Goal: Task Accomplishment & Management: Complete application form

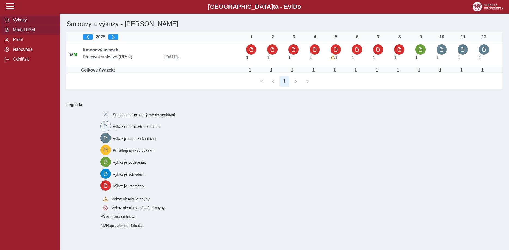
click at [26, 32] on span "Modul PAM" at bounding box center [33, 30] width 44 height 5
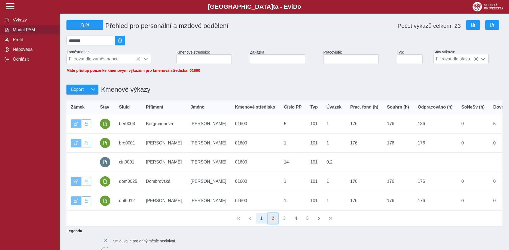
click at [274, 222] on button "2" at bounding box center [273, 219] width 10 height 10
click at [285, 222] on button "3" at bounding box center [285, 219] width 10 height 10
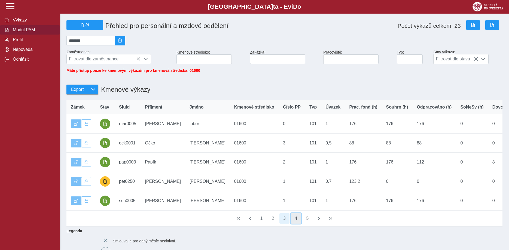
click at [297, 223] on button "4" at bounding box center [296, 219] width 10 height 10
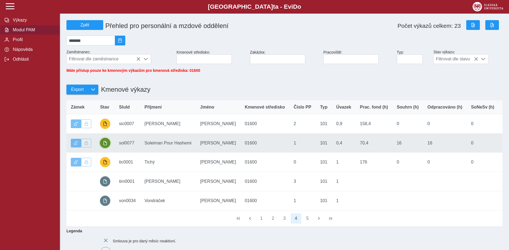
click at [104, 146] on span "button" at bounding box center [105, 143] width 4 height 4
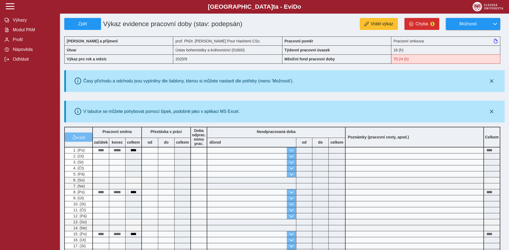
click at [408, 227] on div "vrátit Pracovní směna začátek konec celkem Přestávka v práci od do celkem Doba …" at bounding box center [282, 232] width 441 height 214
click at [20, 32] on span "Modul PAM" at bounding box center [33, 30] width 44 height 5
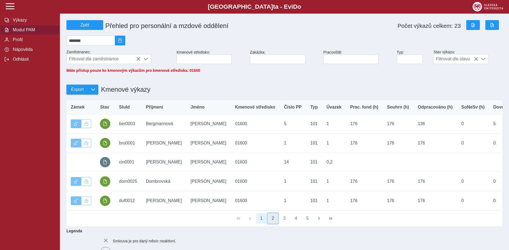
click at [272, 223] on button "2" at bounding box center [273, 219] width 10 height 10
click at [284, 223] on button "3" at bounding box center [285, 219] width 10 height 10
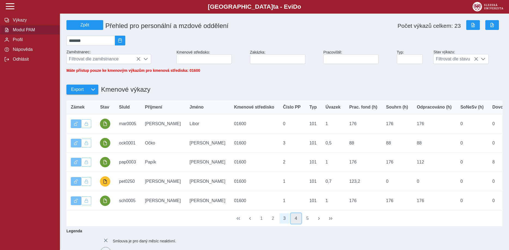
click at [296, 223] on button "4" at bounding box center [296, 219] width 10 height 10
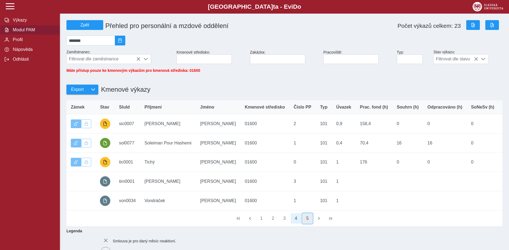
click at [308, 222] on button "5" at bounding box center [308, 219] width 10 height 10
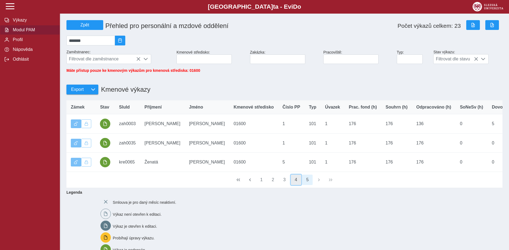
click at [297, 185] on button "4" at bounding box center [296, 180] width 10 height 10
